Goal: Transaction & Acquisition: Purchase product/service

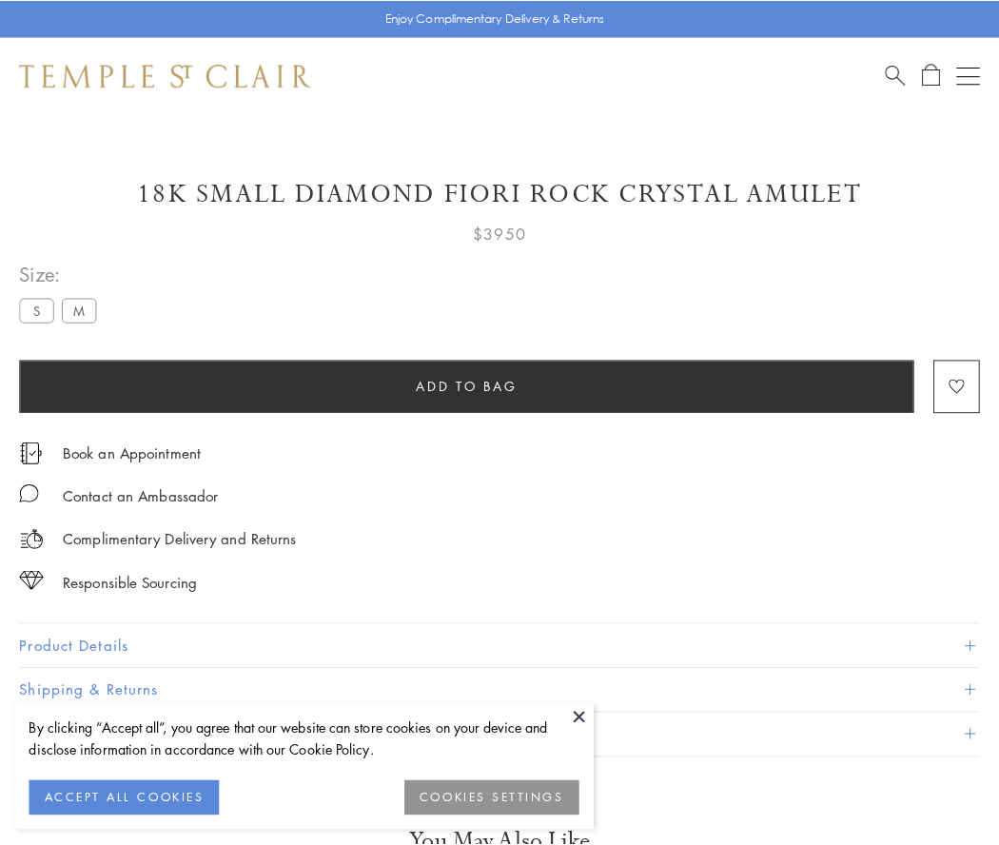
scroll to position [48, 0]
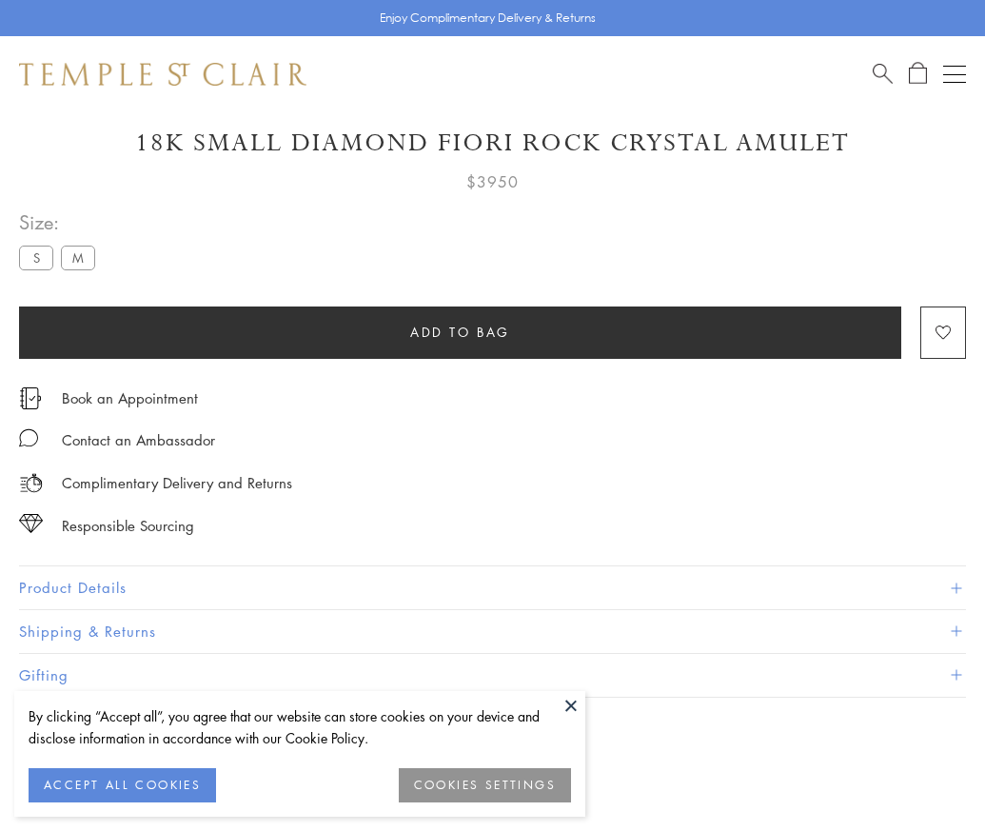
click at [460, 331] on span "Add to bag" at bounding box center [460, 332] width 100 height 21
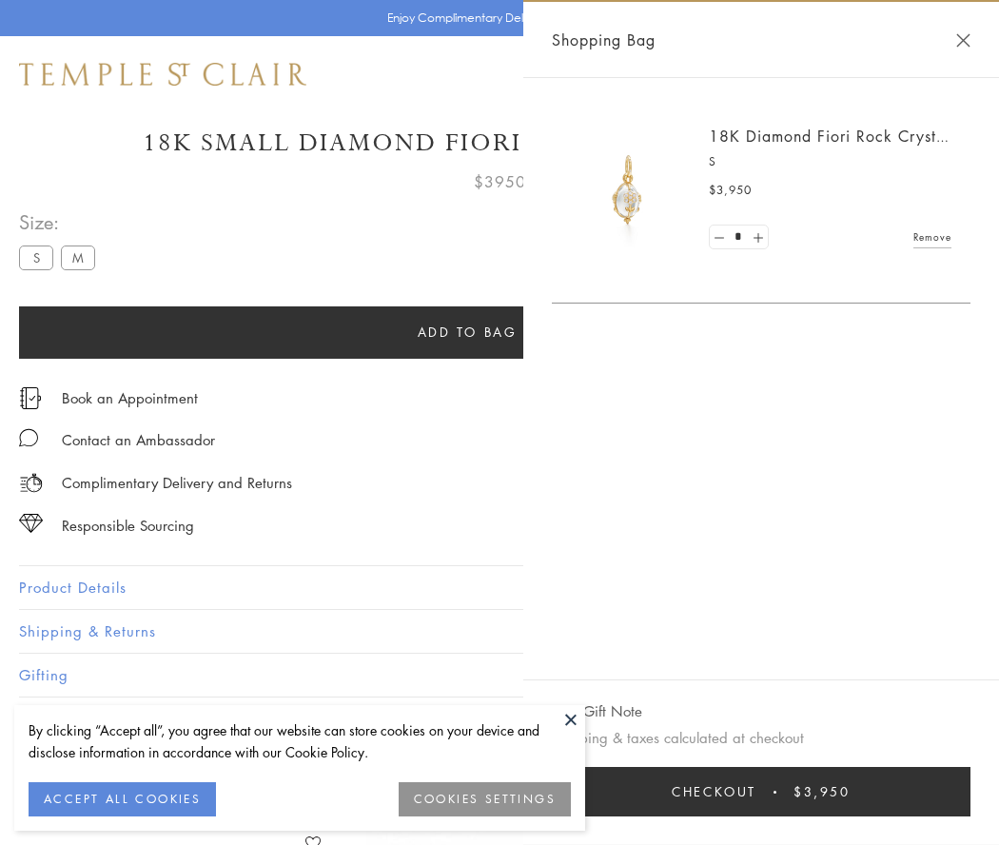
click at [774, 792] on button "Checkout $3,950" at bounding box center [761, 791] width 419 height 49
